Goal: Obtain resource: Obtain resource

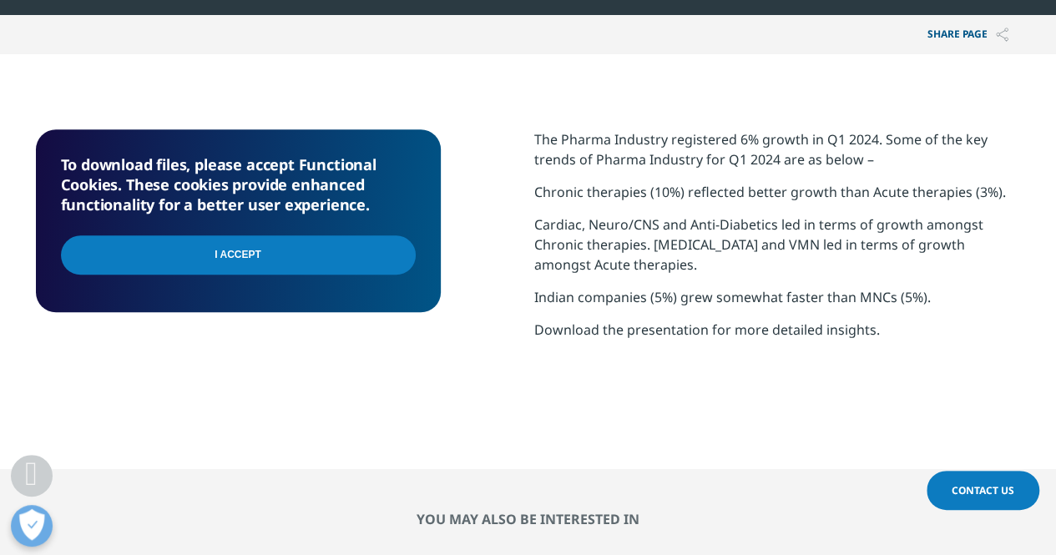
scroll to position [264, 985]
click at [332, 241] on input "I Accept" at bounding box center [238, 254] width 355 height 39
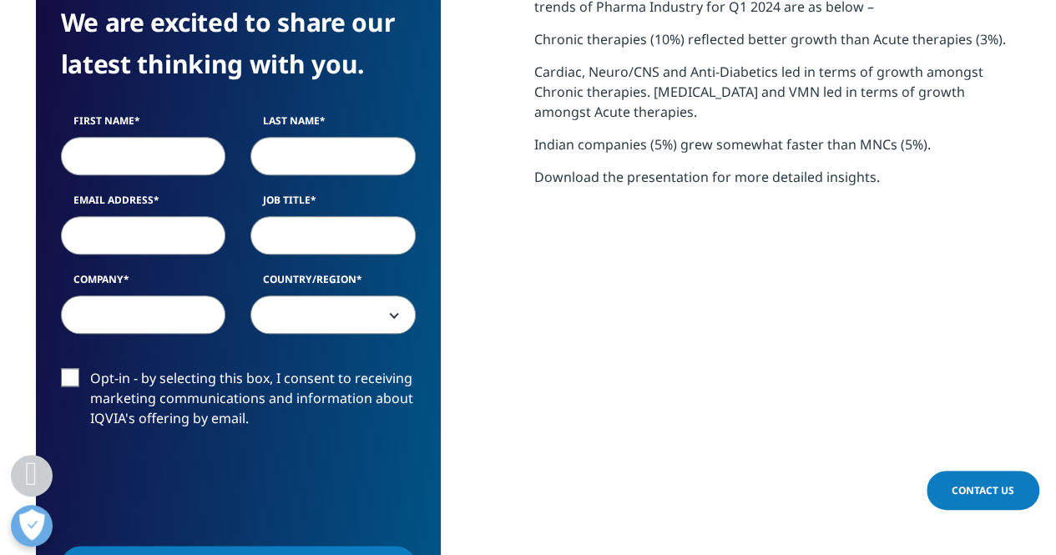
scroll to position [761, 0]
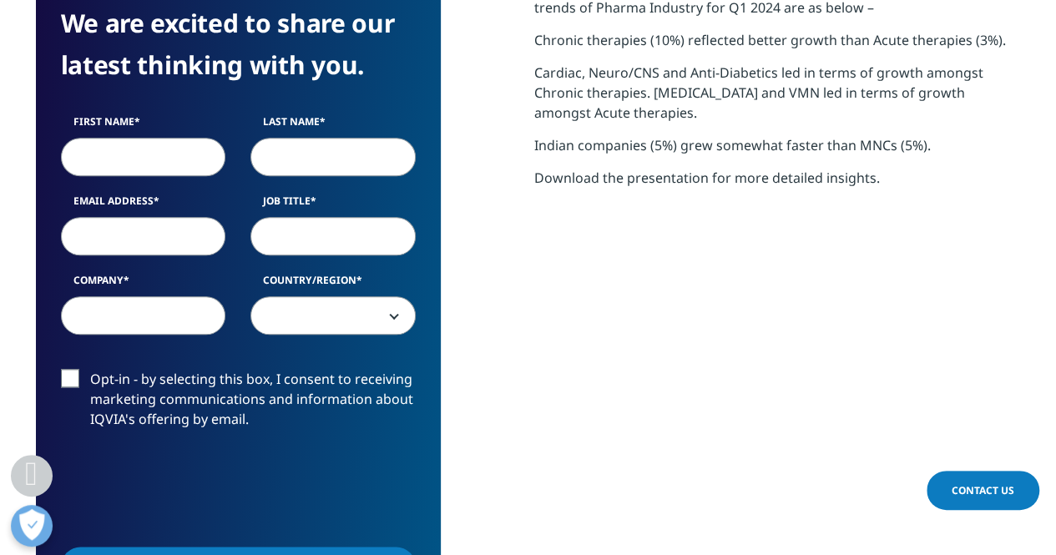
click at [170, 168] on input "First Name" at bounding box center [143, 157] width 165 height 38
type input "[PERSON_NAME]"
type input "[DEMOGRAPHIC_DATA]"
type input "[EMAIL_ADDRESS][DOMAIN_NAME]"
select select "[GEOGRAPHIC_DATA]"
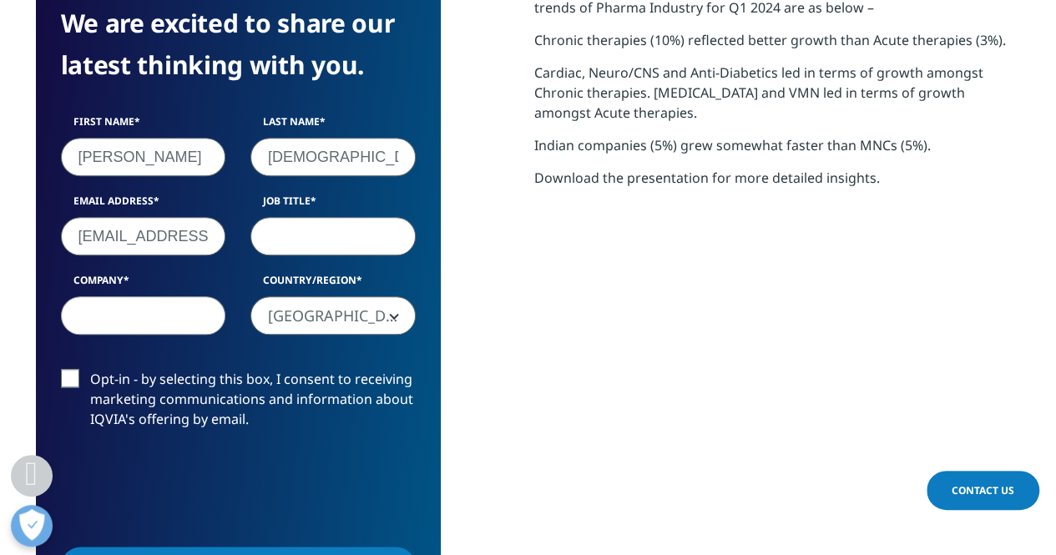
click at [285, 251] on input "Job Title" at bounding box center [332, 236] width 165 height 38
type input "Senior Manager"
click at [194, 309] on input "Company" at bounding box center [143, 315] width 165 height 38
type input "A&M"
click at [74, 374] on label "Opt-in - by selecting this box, I consent to receiving marketing communications…" at bounding box center [238, 403] width 355 height 69
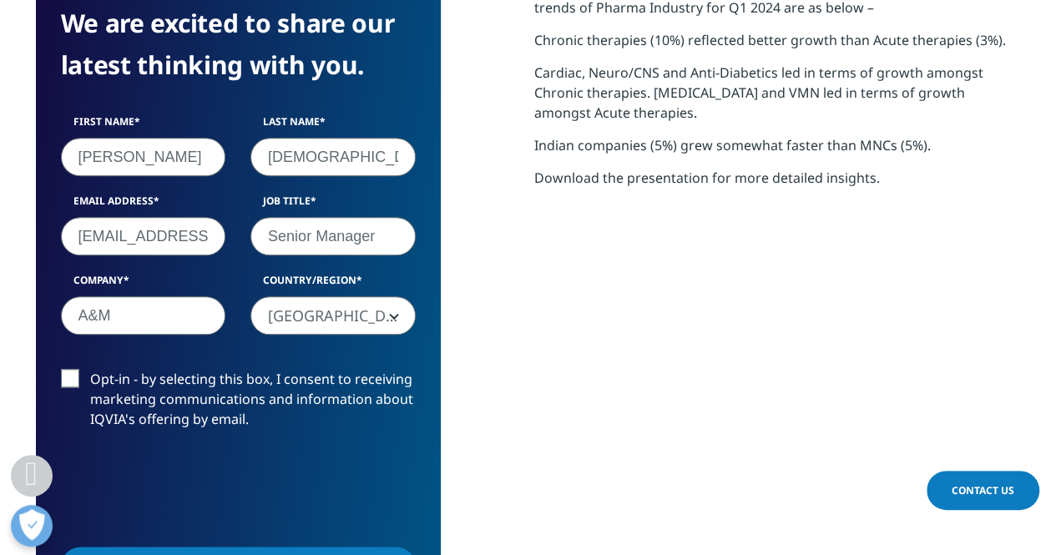
click at [90, 369] on input "Opt-in - by selecting this box, I consent to receiving marketing communications…" at bounding box center [90, 369] width 0 height 0
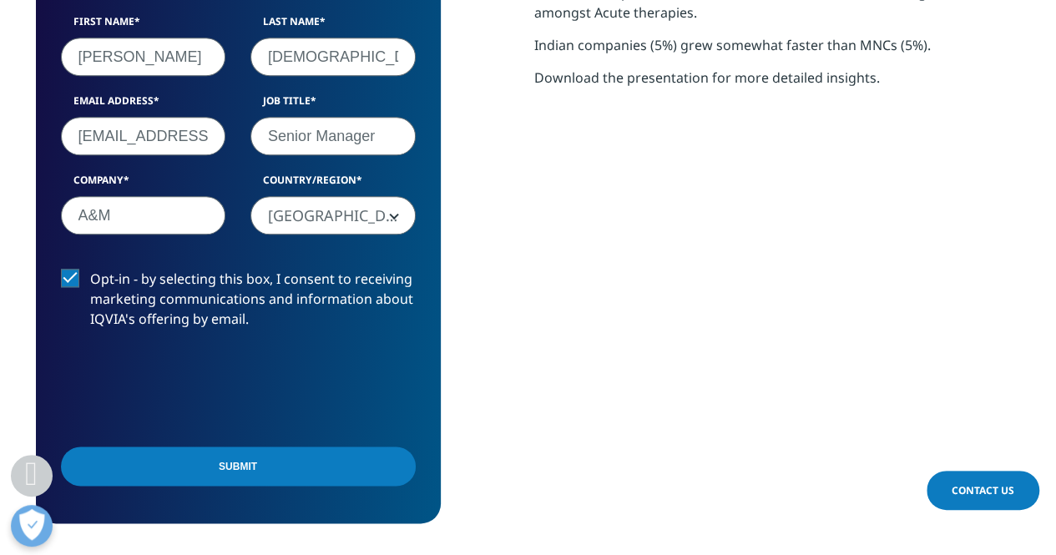
scroll to position [863, 0]
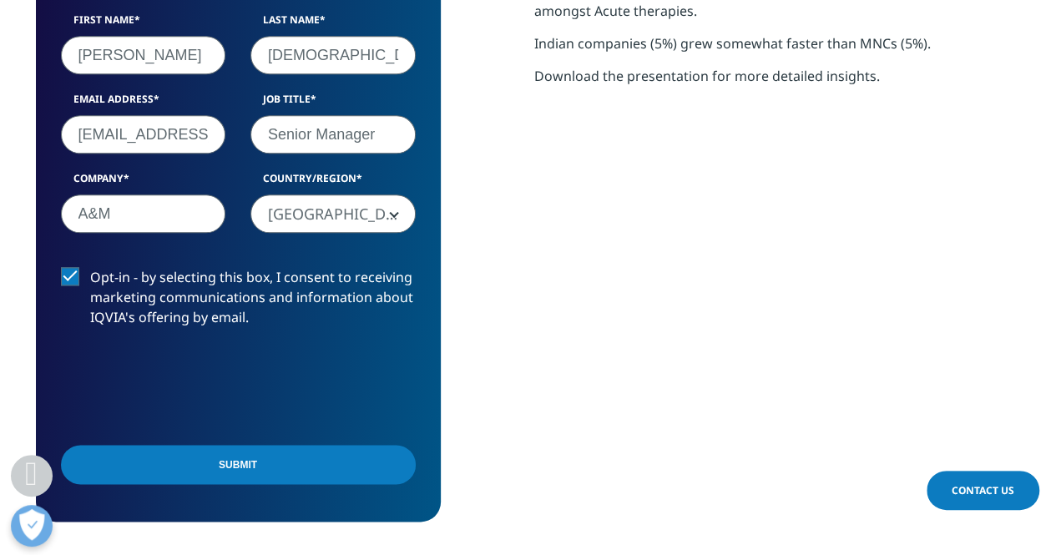
click at [176, 457] on input "Submit" at bounding box center [238, 464] width 355 height 39
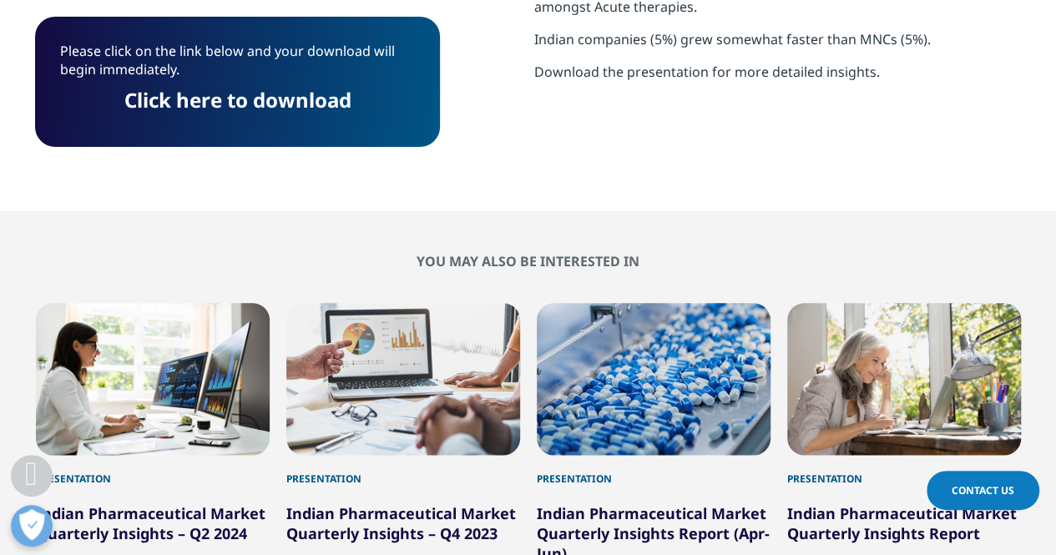
scroll to position [821, 0]
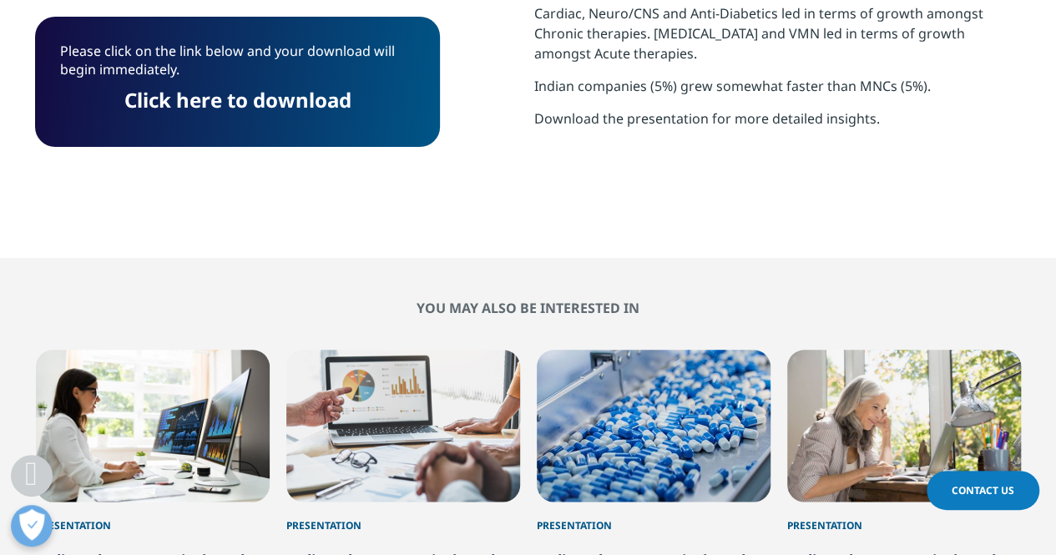
click at [205, 109] on link "Click here to download" at bounding box center [237, 100] width 227 height 28
